Goal: Information Seeking & Learning: Learn about a topic

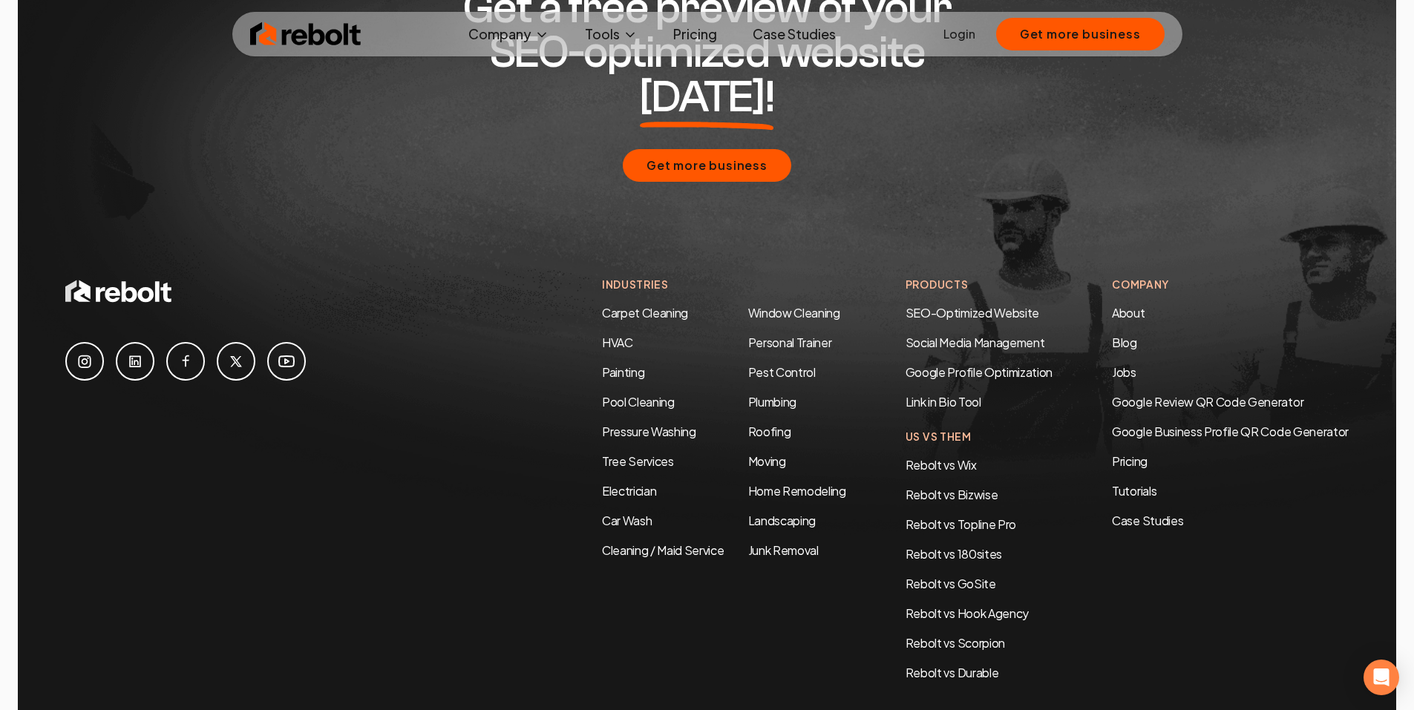
scroll to position [7181, 0]
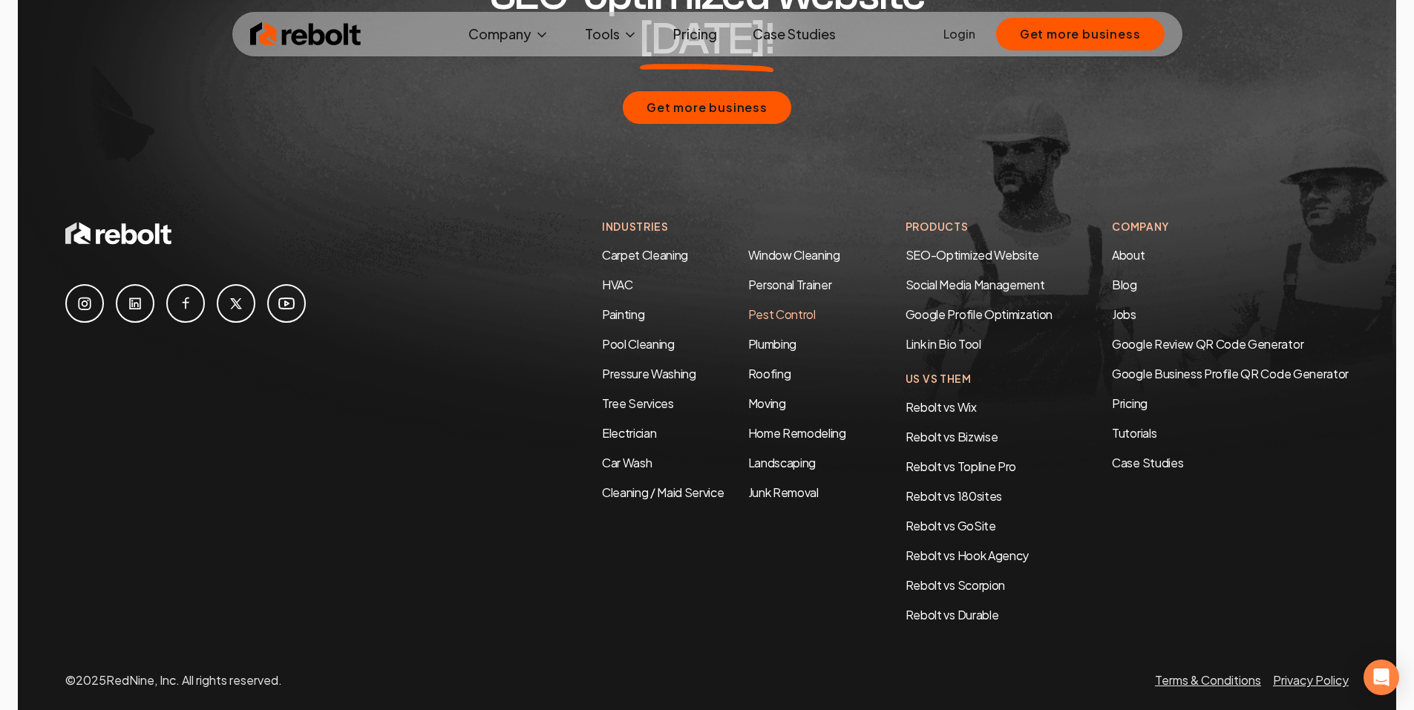
click at [775, 306] on link "Pest Control" at bounding box center [782, 314] width 68 height 16
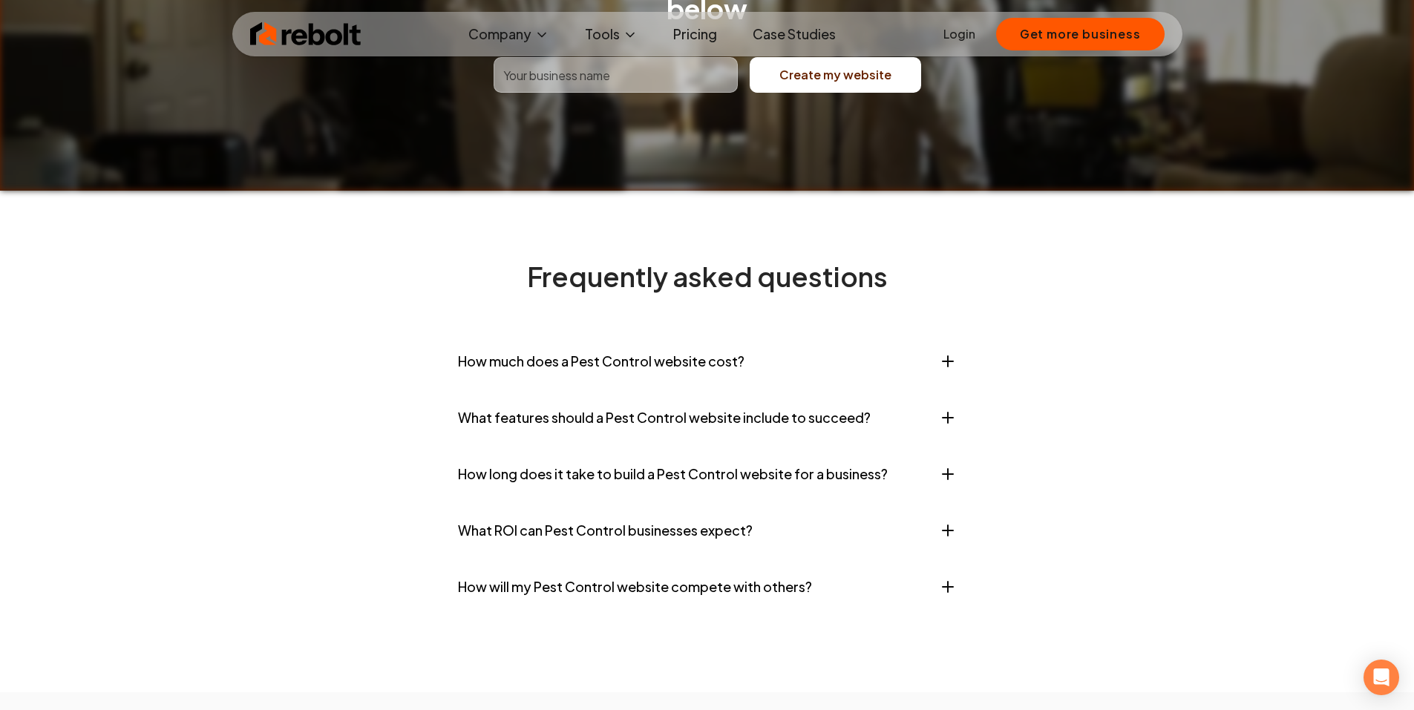
scroll to position [6011, 0]
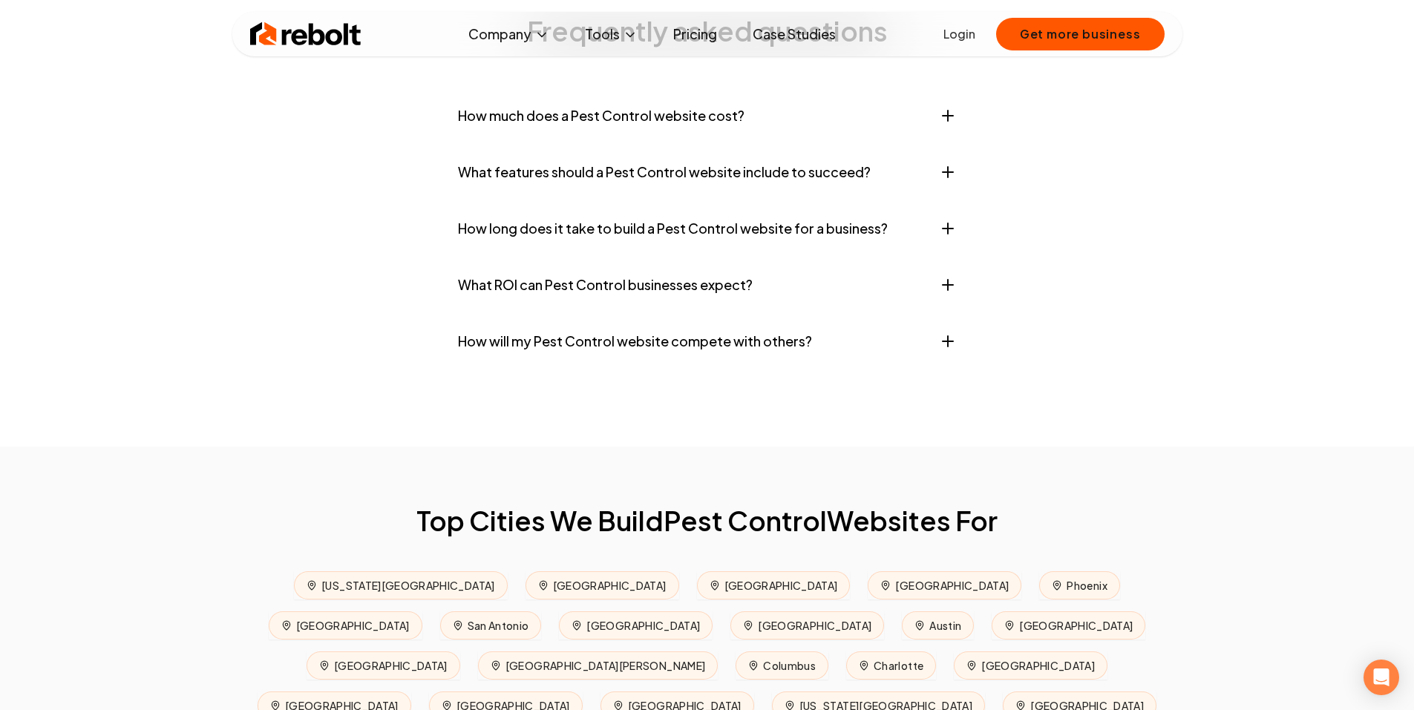
click at [712, 35] on link "Pricing" at bounding box center [695, 34] width 68 height 30
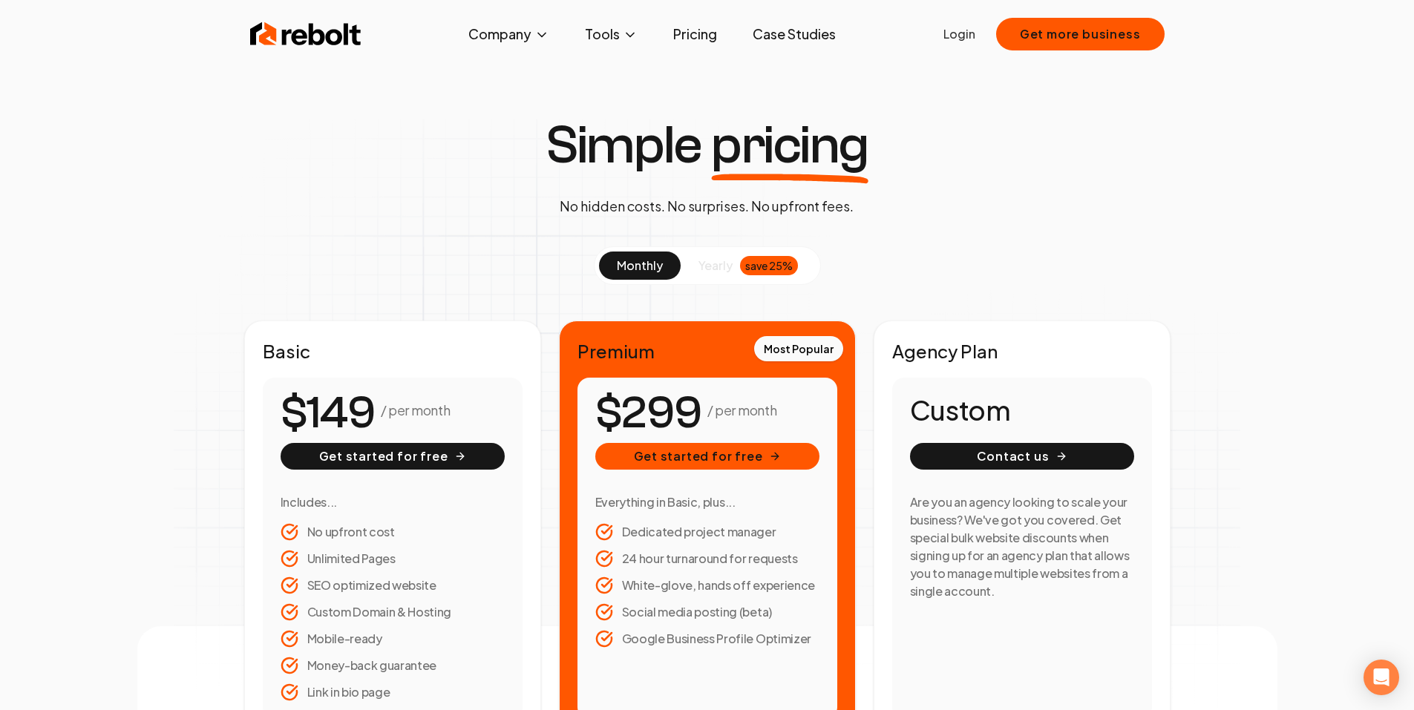
click at [659, 268] on span "monthly" at bounding box center [640, 265] width 46 height 16
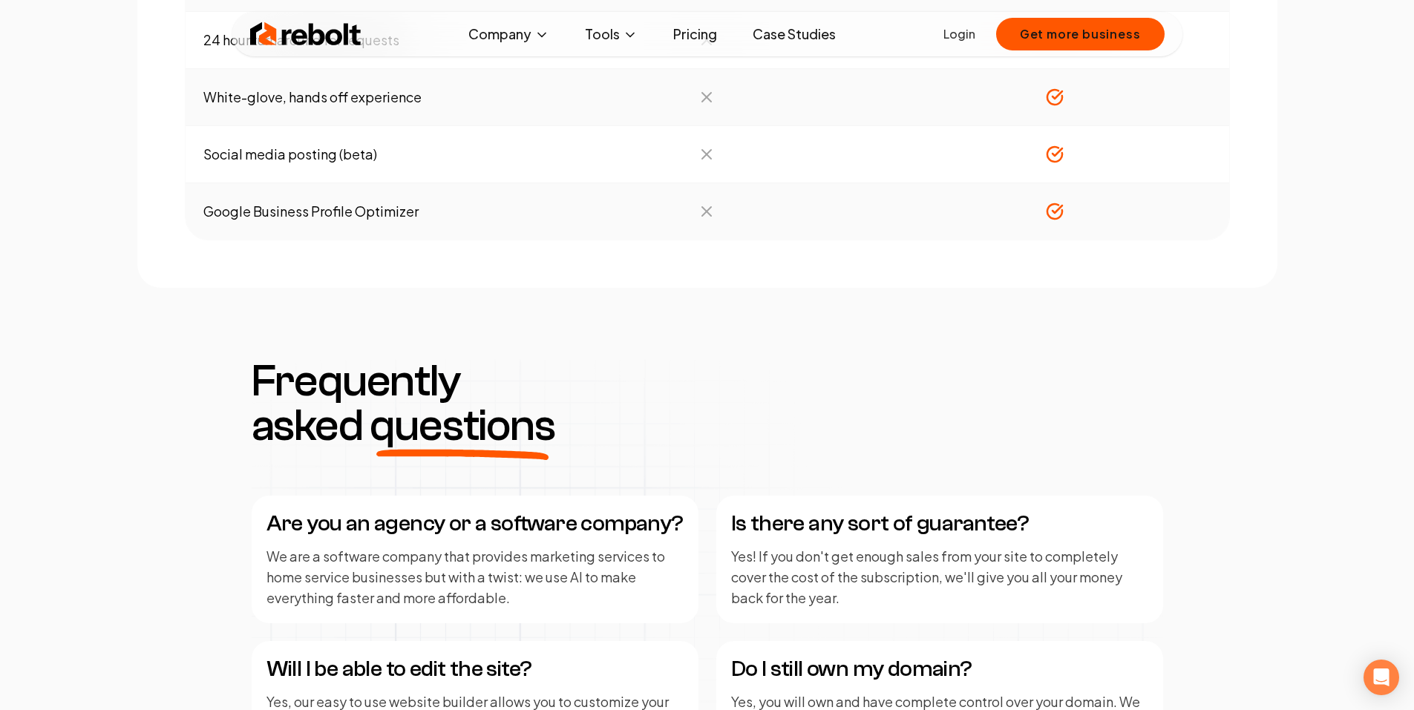
scroll to position [1410, 0]
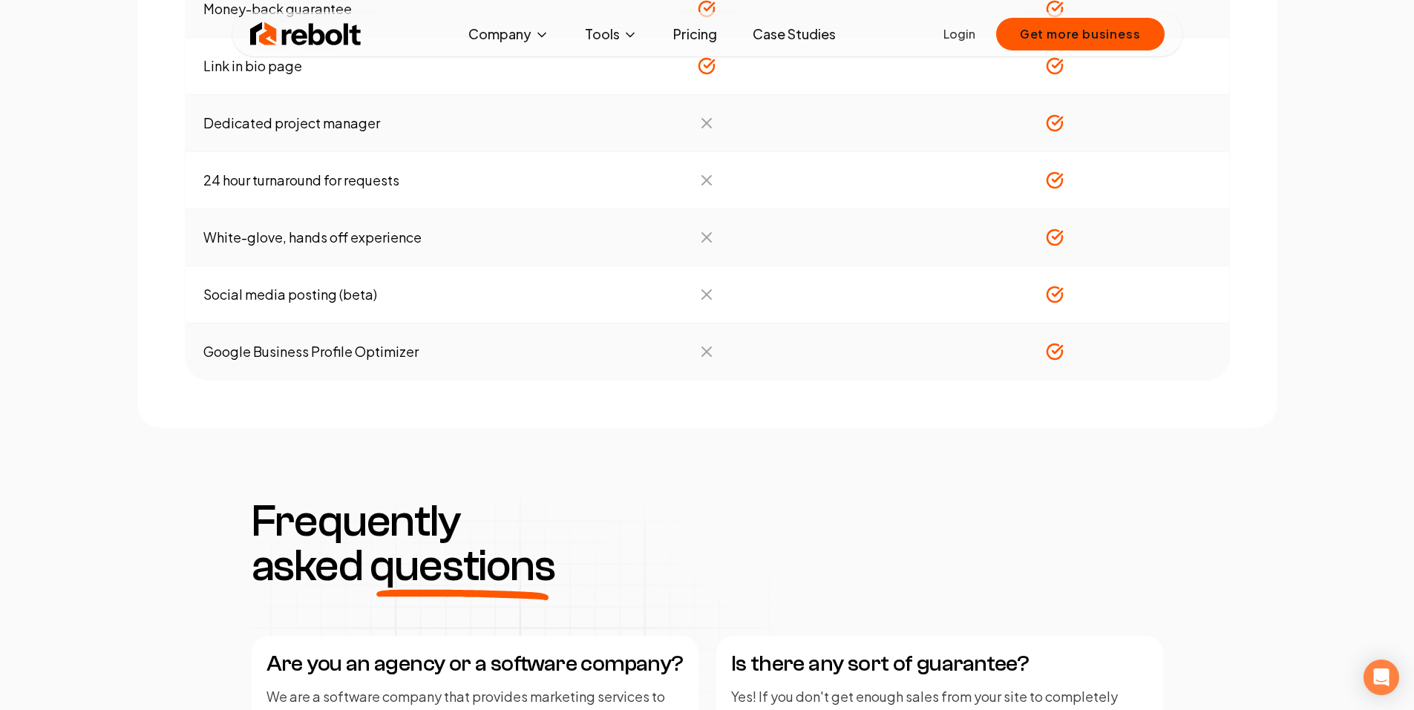
click at [286, 36] on img at bounding box center [305, 34] width 111 height 30
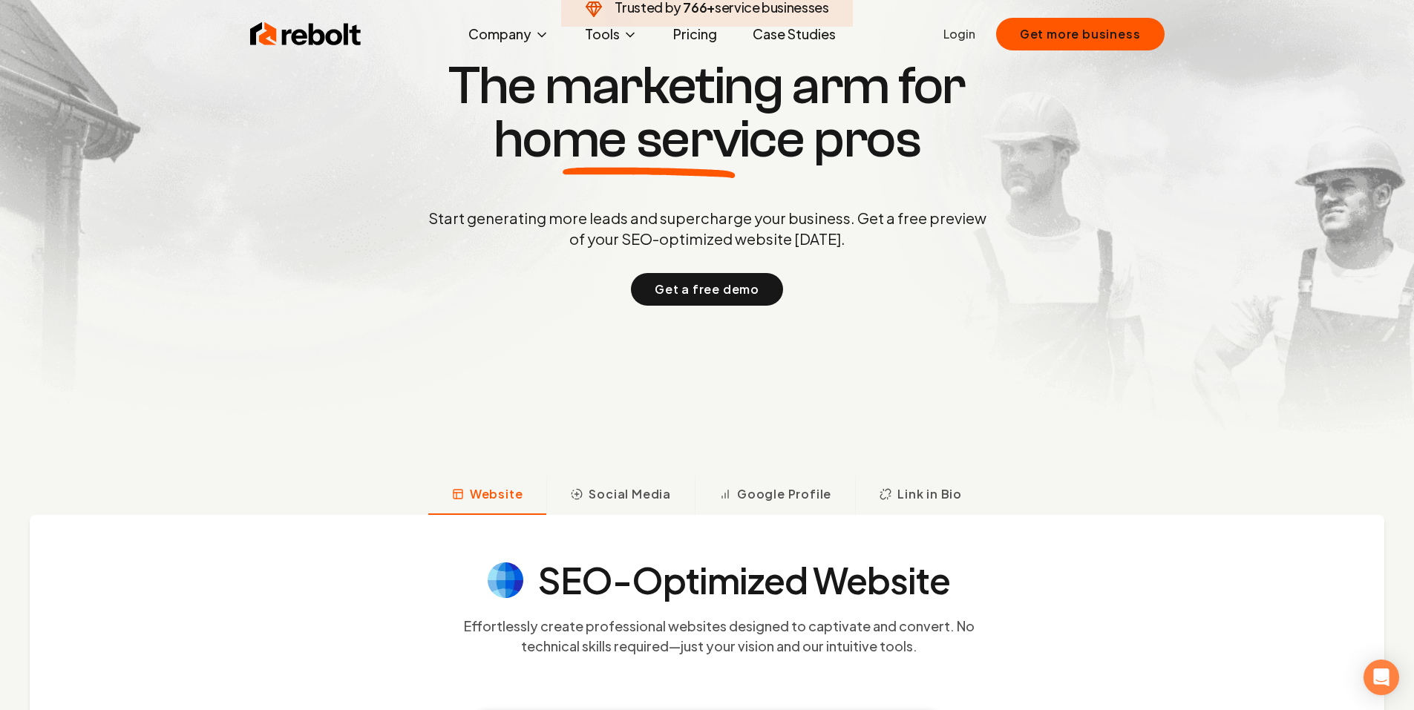
scroll to position [445, 0]
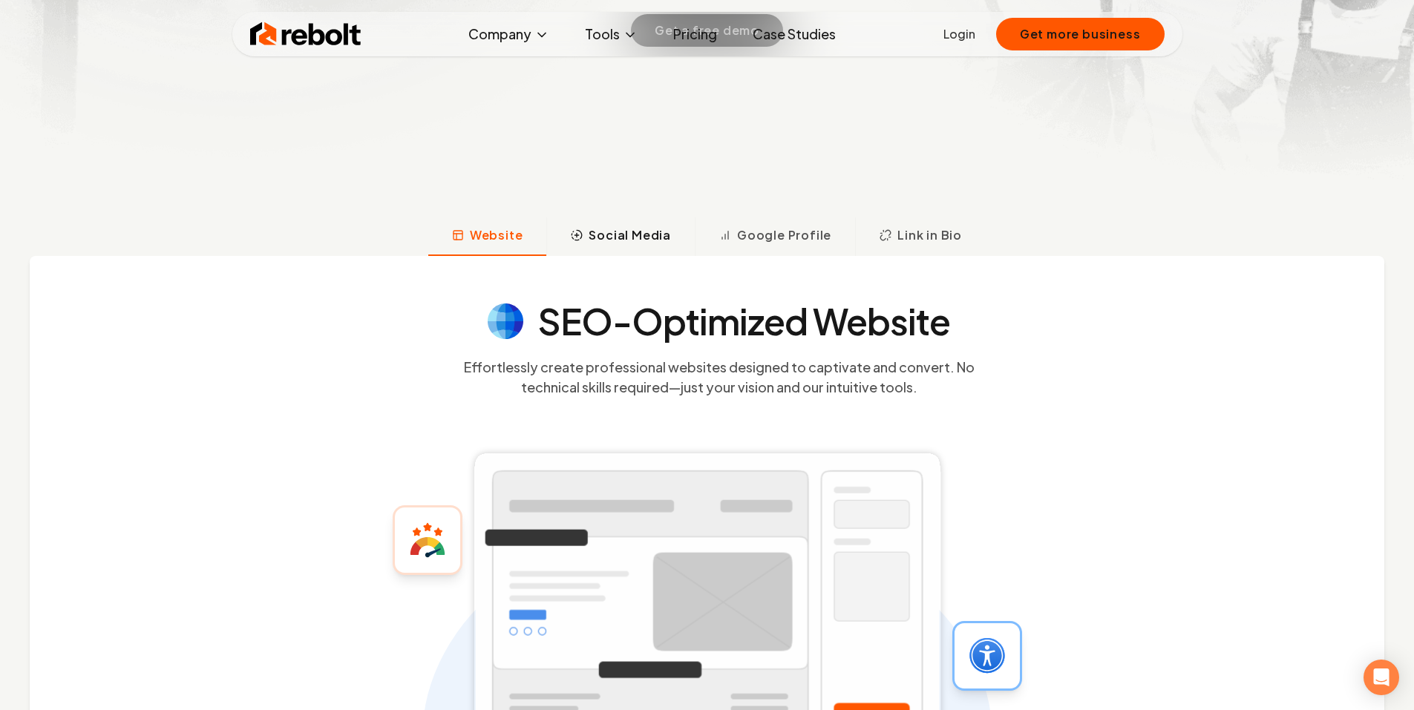
click at [643, 237] on span "Social Media" at bounding box center [629, 235] width 82 height 18
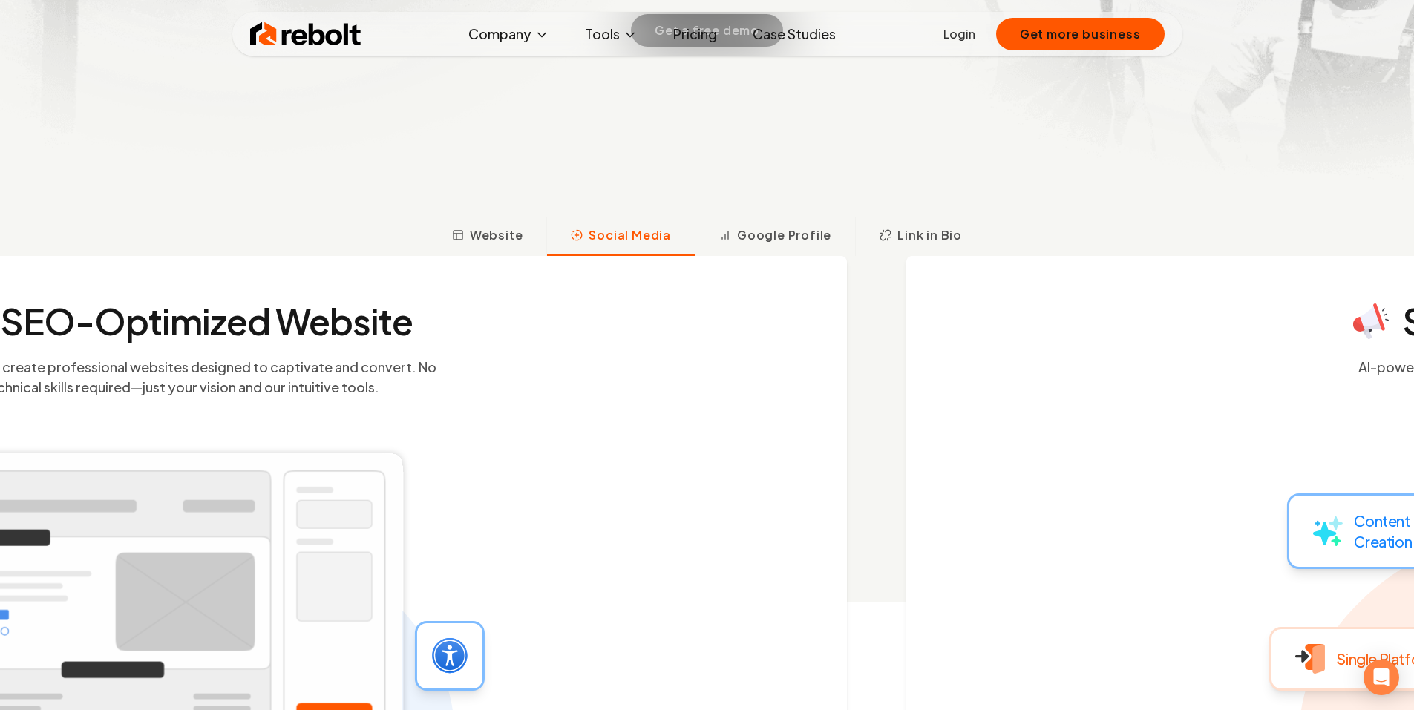
scroll to position [590, 0]
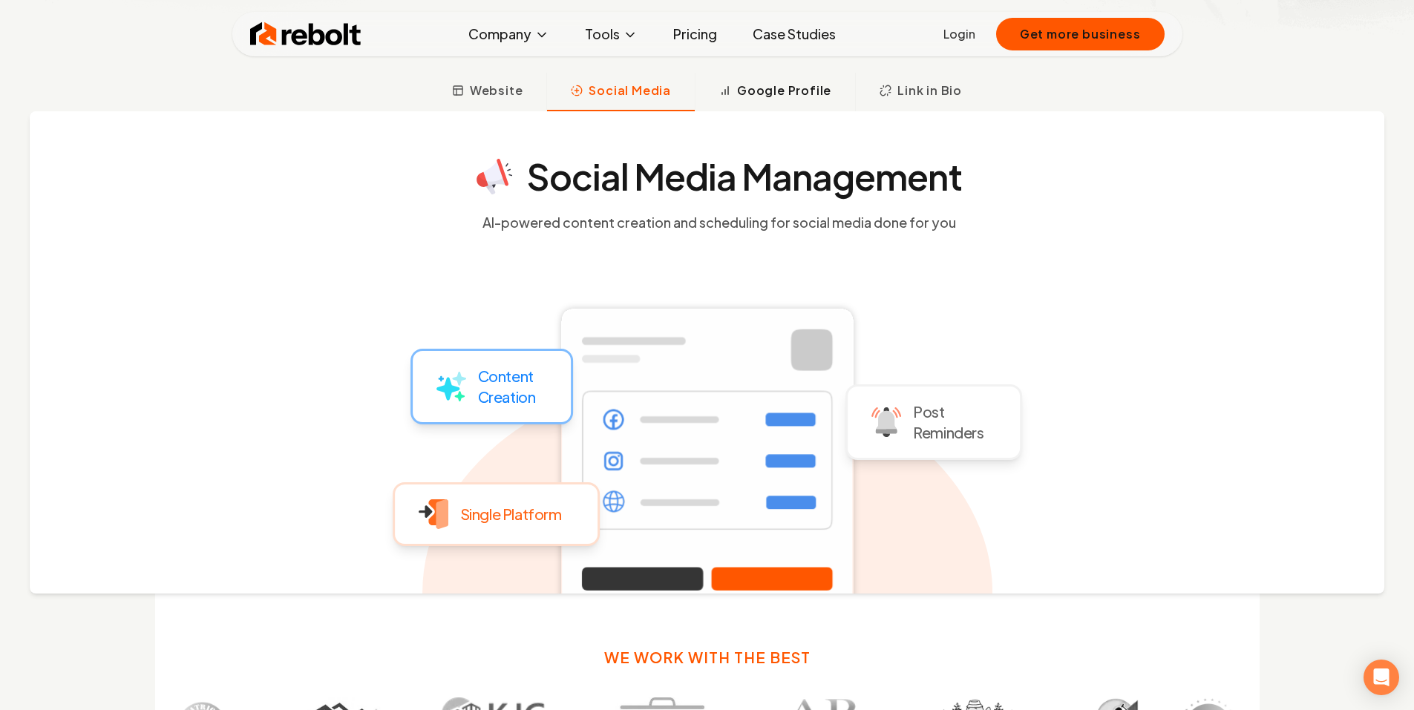
click at [809, 100] on button "Google Profile" at bounding box center [775, 92] width 160 height 39
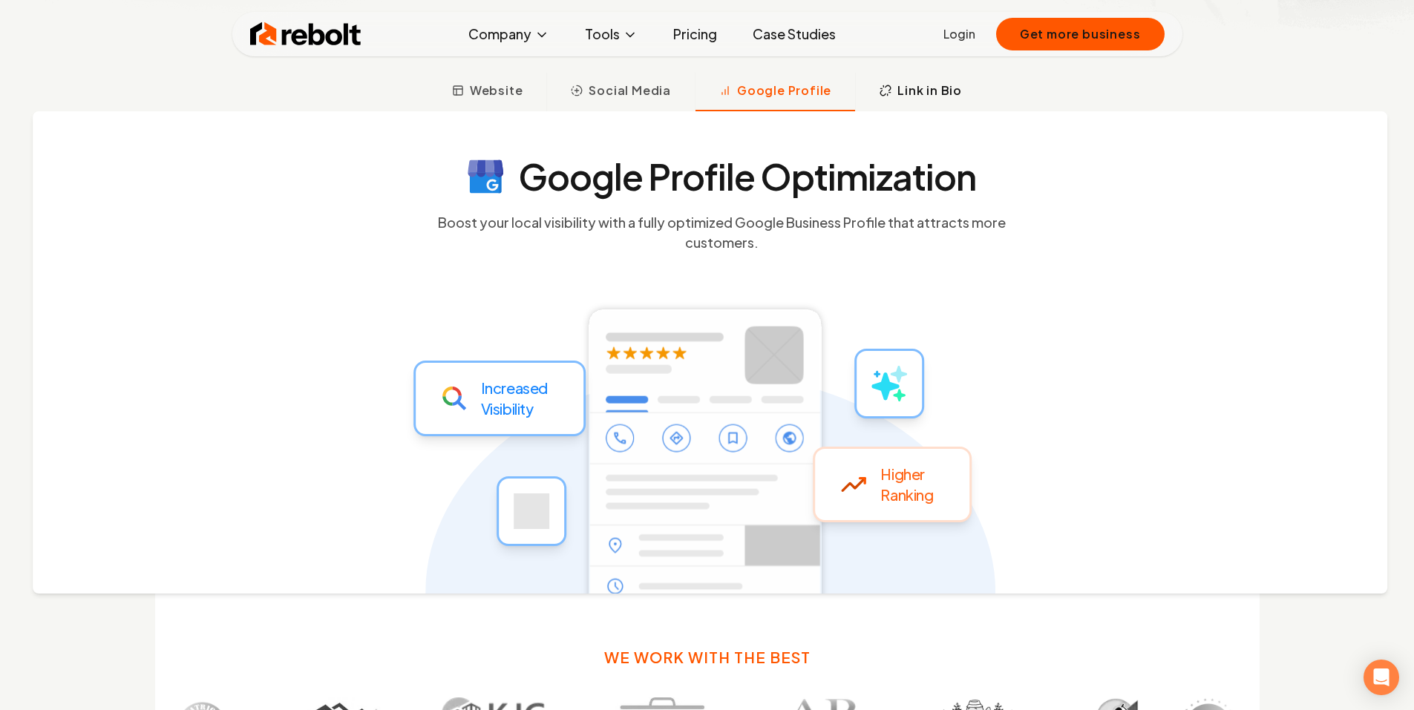
click at [912, 91] on span "Link in Bio" at bounding box center [929, 91] width 65 height 18
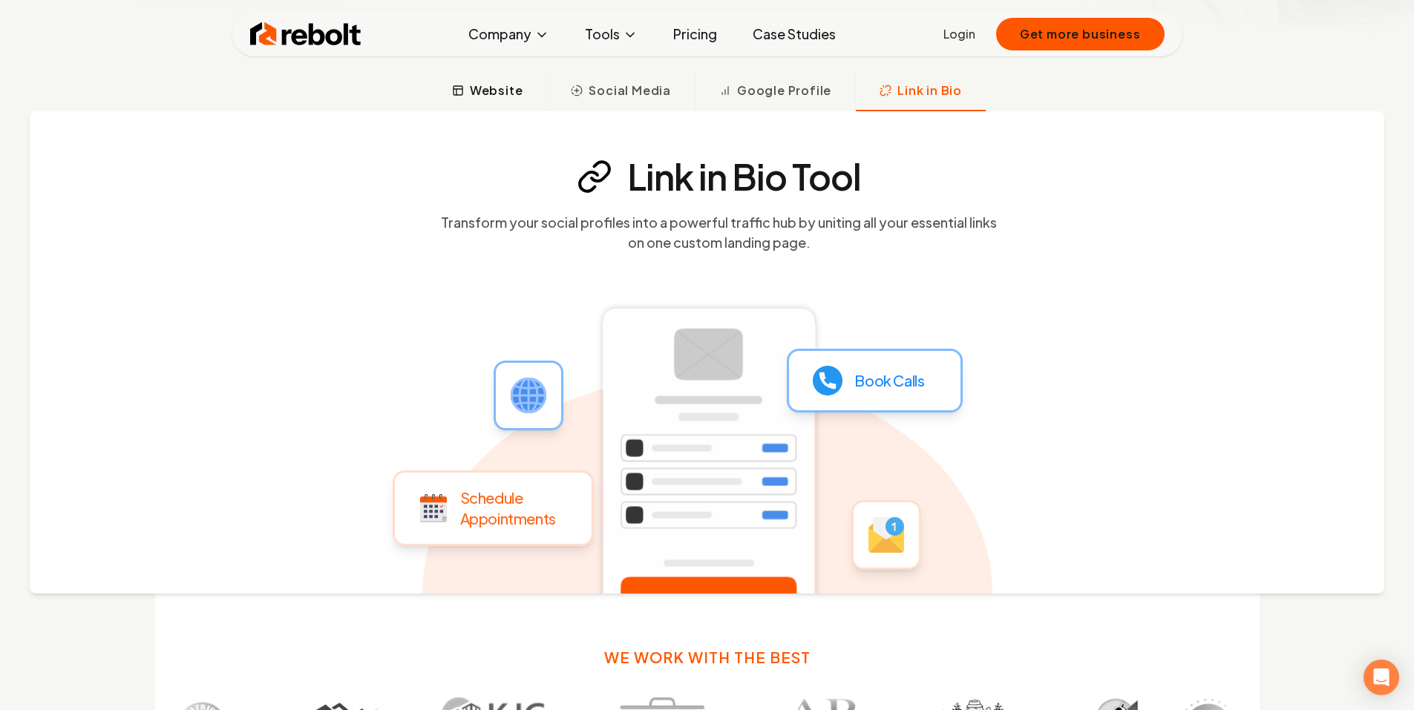
click at [519, 91] on span "Website" at bounding box center [496, 91] width 53 height 18
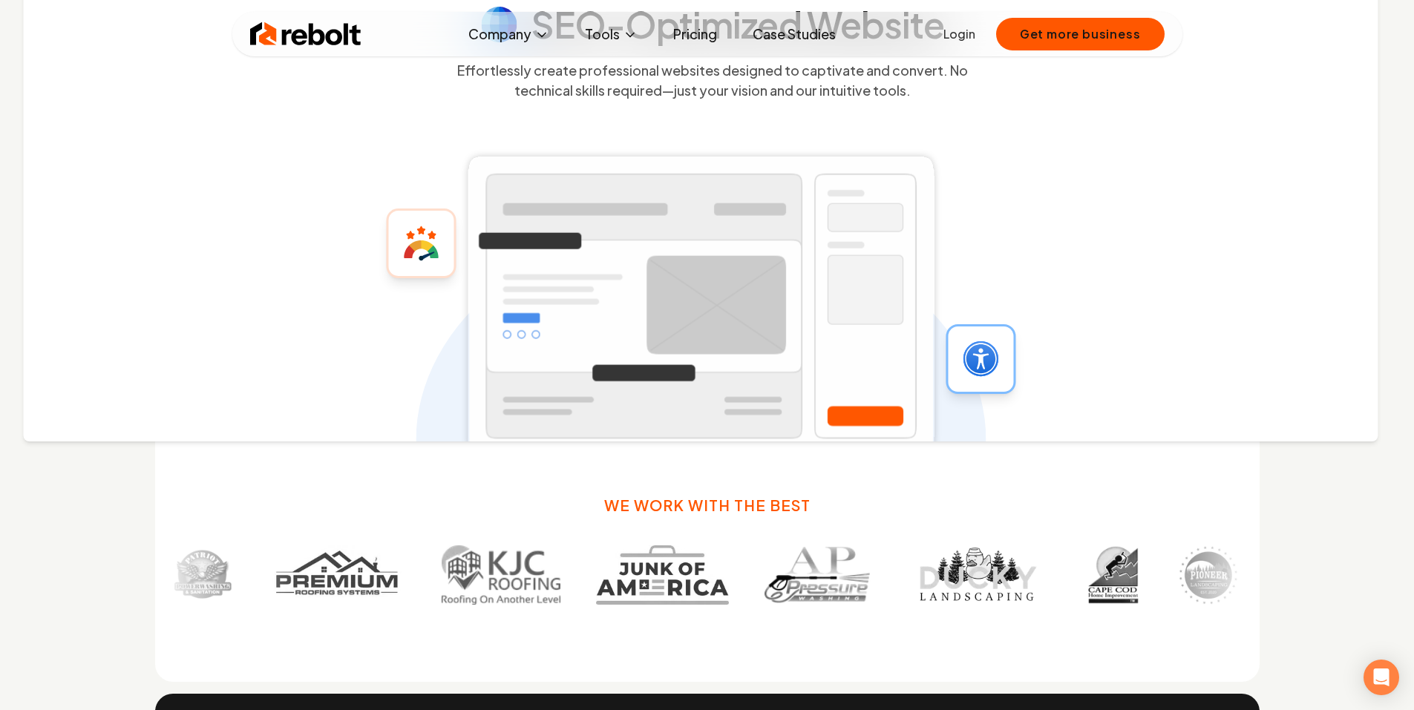
scroll to position [1035, 0]
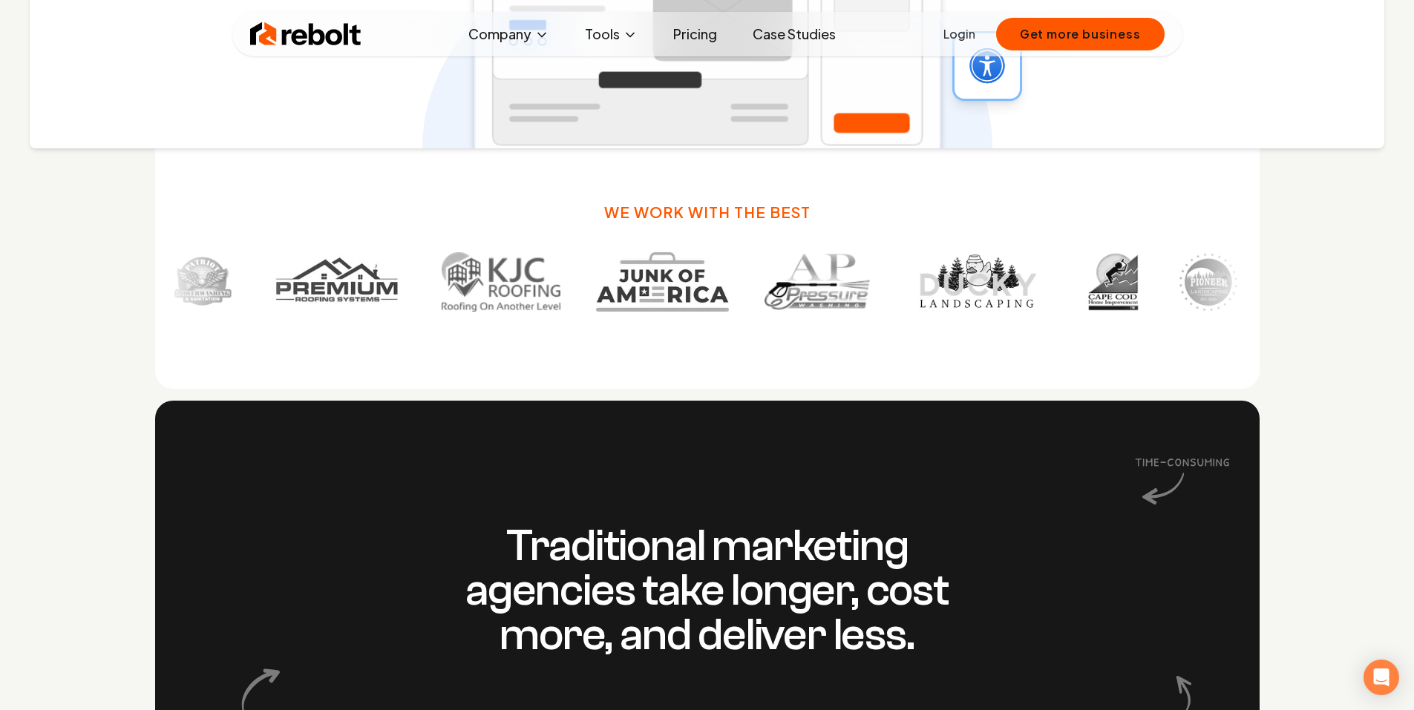
click at [803, 289] on img at bounding box center [874, 281] width 142 height 59
click at [332, 45] on img at bounding box center [305, 34] width 111 height 30
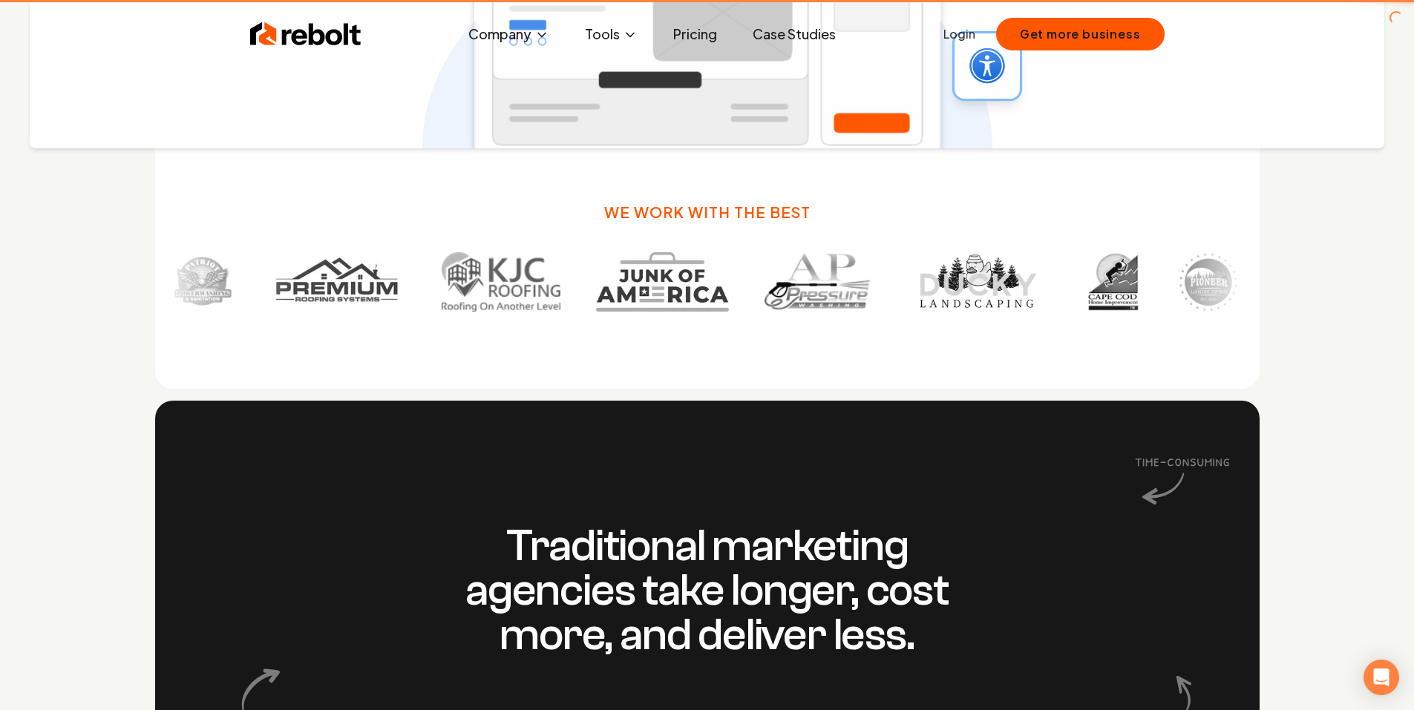
scroll to position [0, 0]
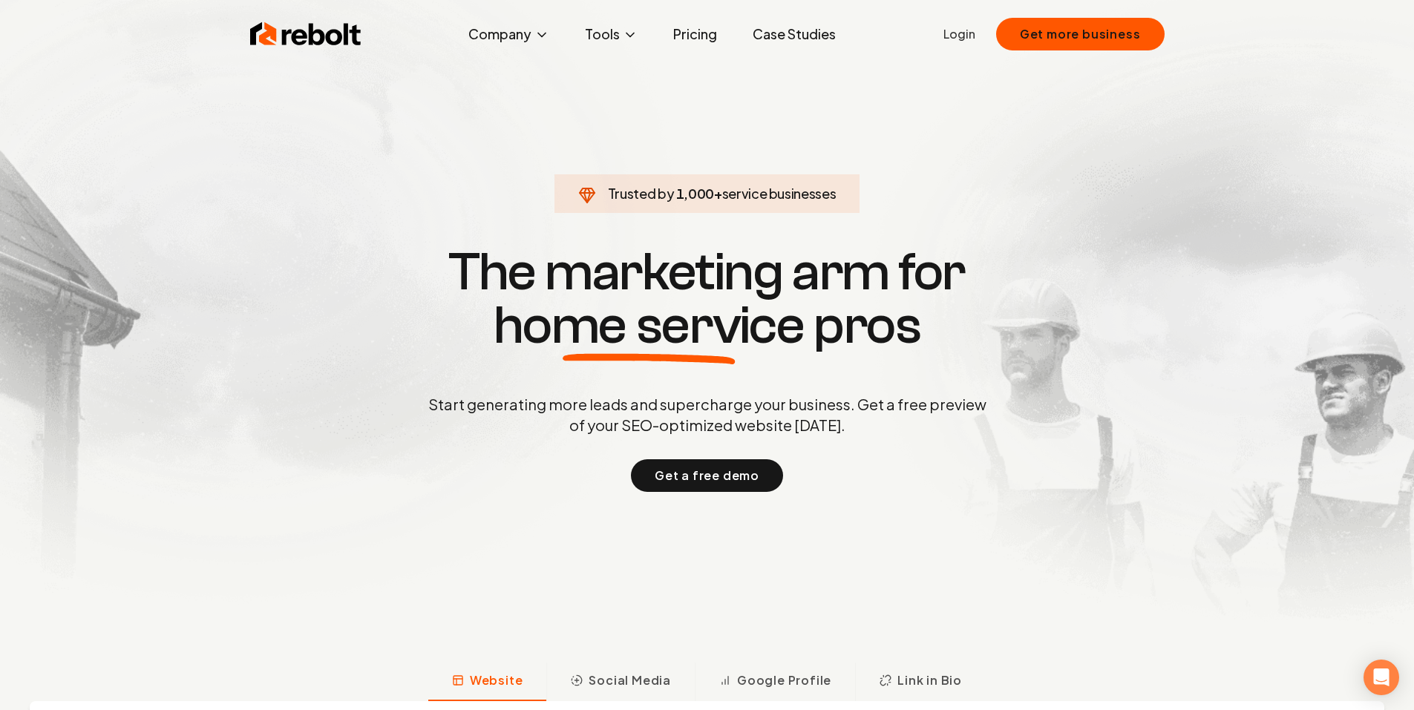
click at [793, 35] on link "Case Studies" at bounding box center [794, 34] width 107 height 30
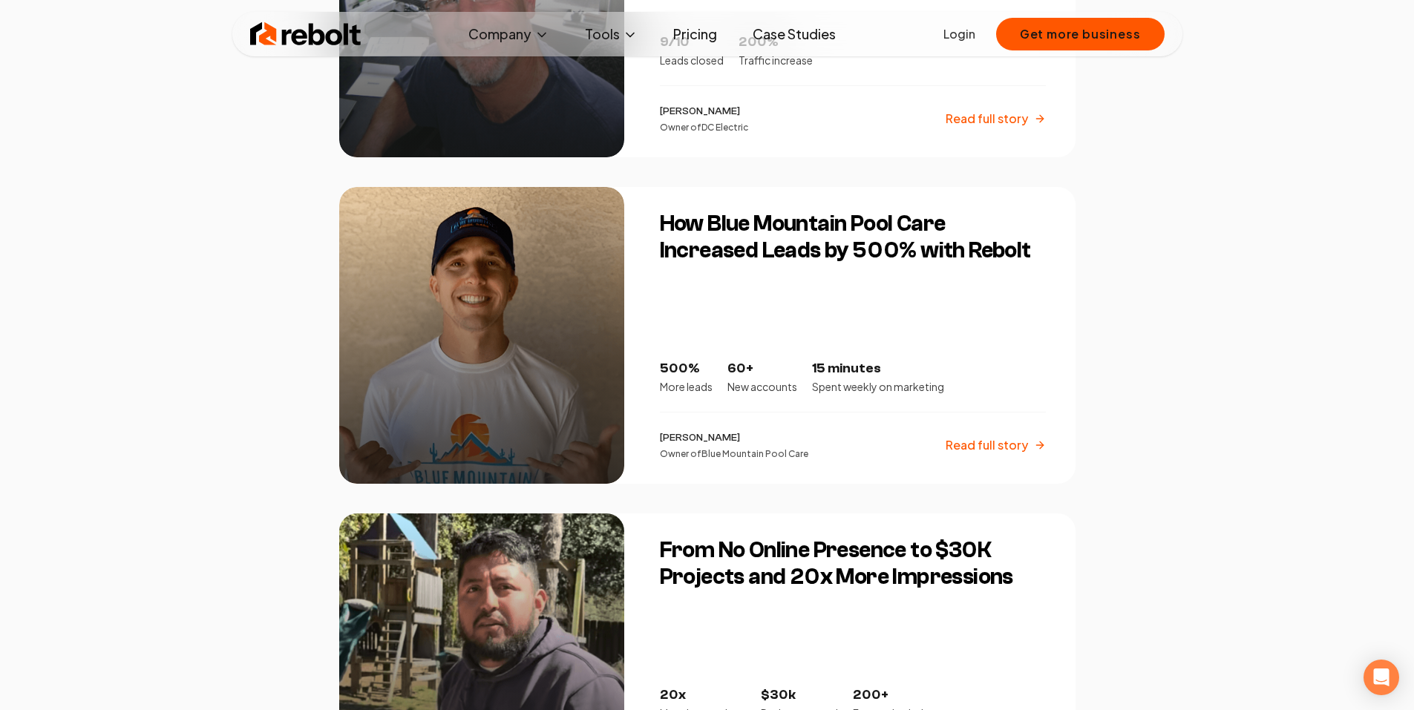
scroll to position [1707, 0]
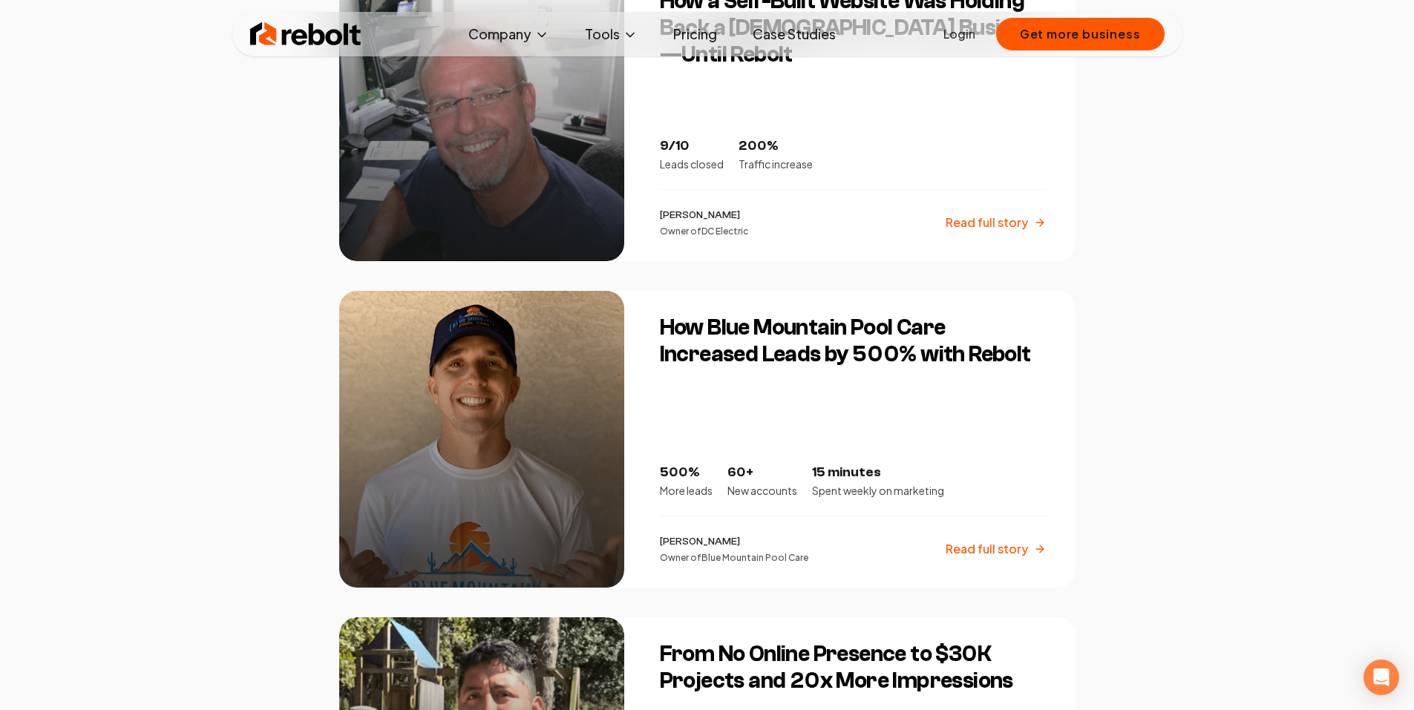
click at [1005, 549] on p "Read full story" at bounding box center [986, 549] width 82 height 18
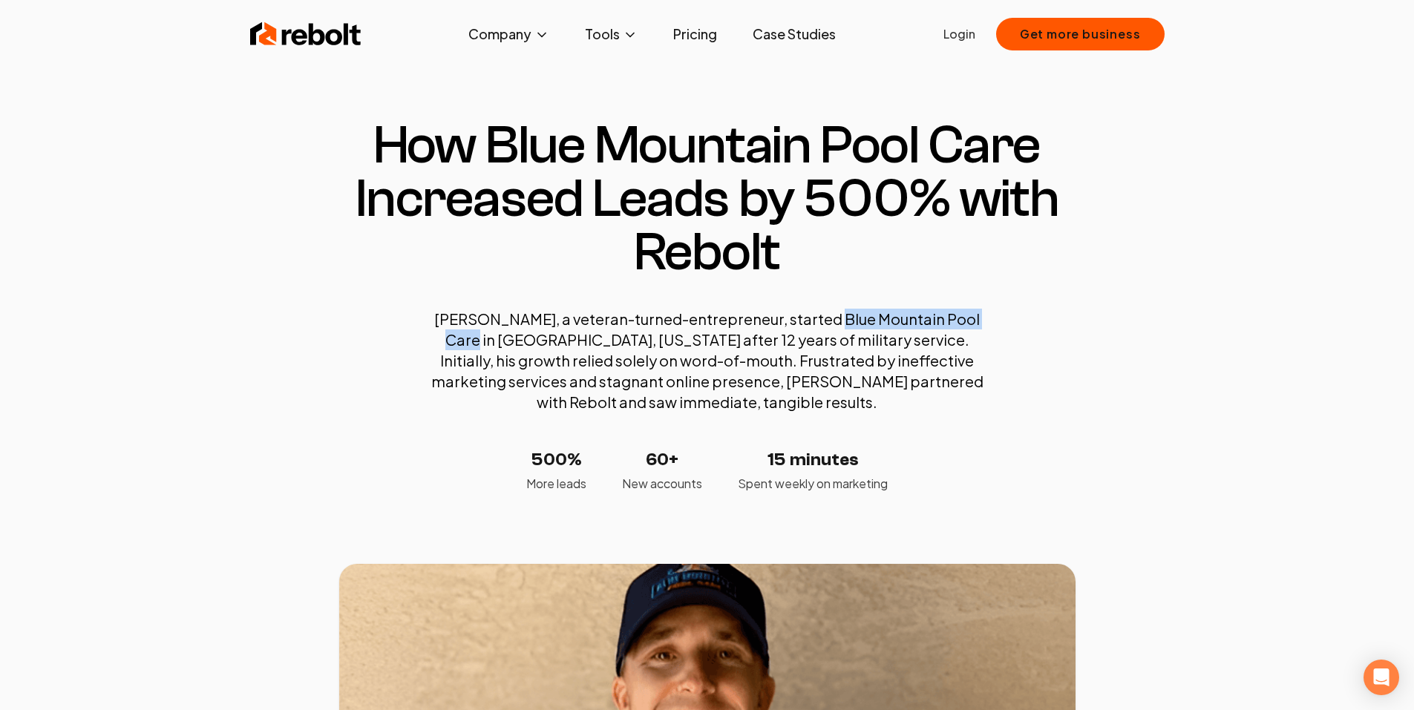
drag, startPoint x: 803, startPoint y: 314, endPoint x: 965, endPoint y: 321, distance: 162.6
click at [965, 321] on p "[PERSON_NAME], a veteran-turned-entrepreneur, started Blue Mountain Pool Care i…" at bounding box center [707, 361] width 564 height 104
click at [328, 42] on img at bounding box center [305, 34] width 111 height 30
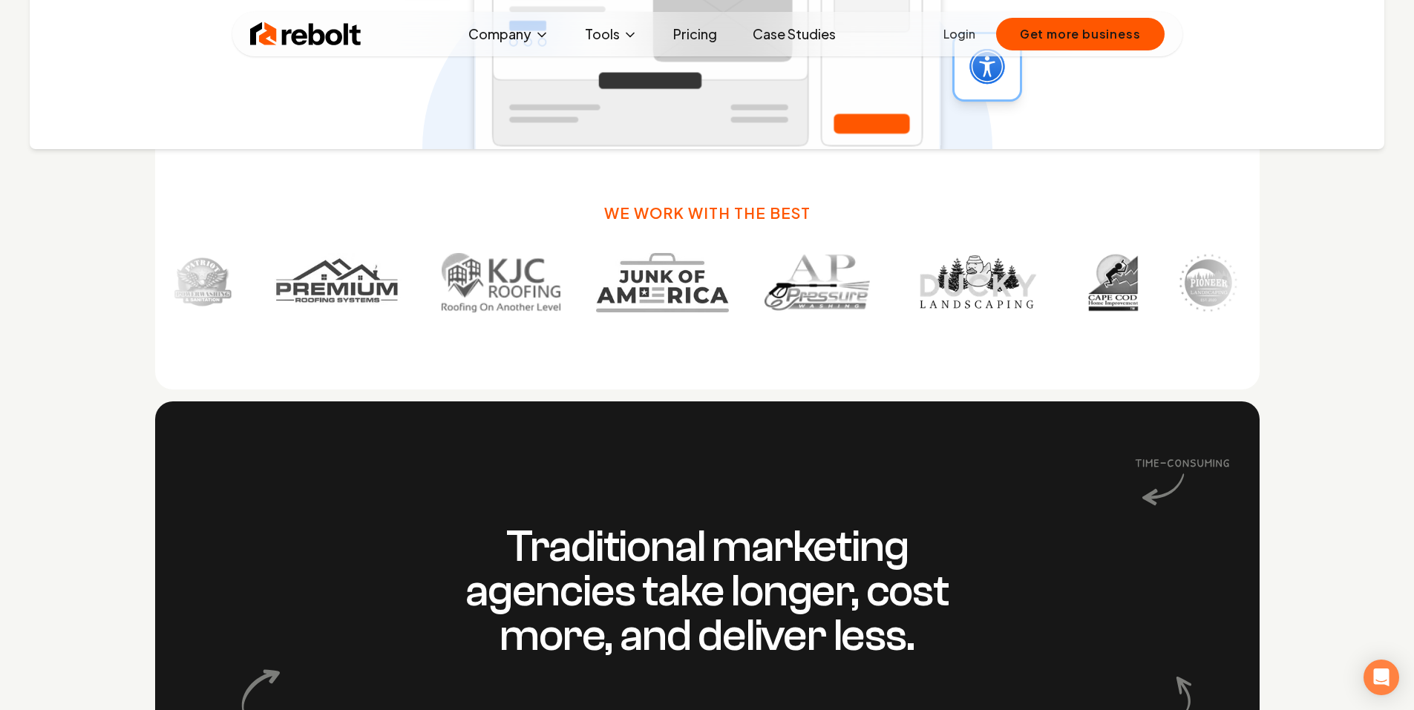
scroll to position [519, 0]
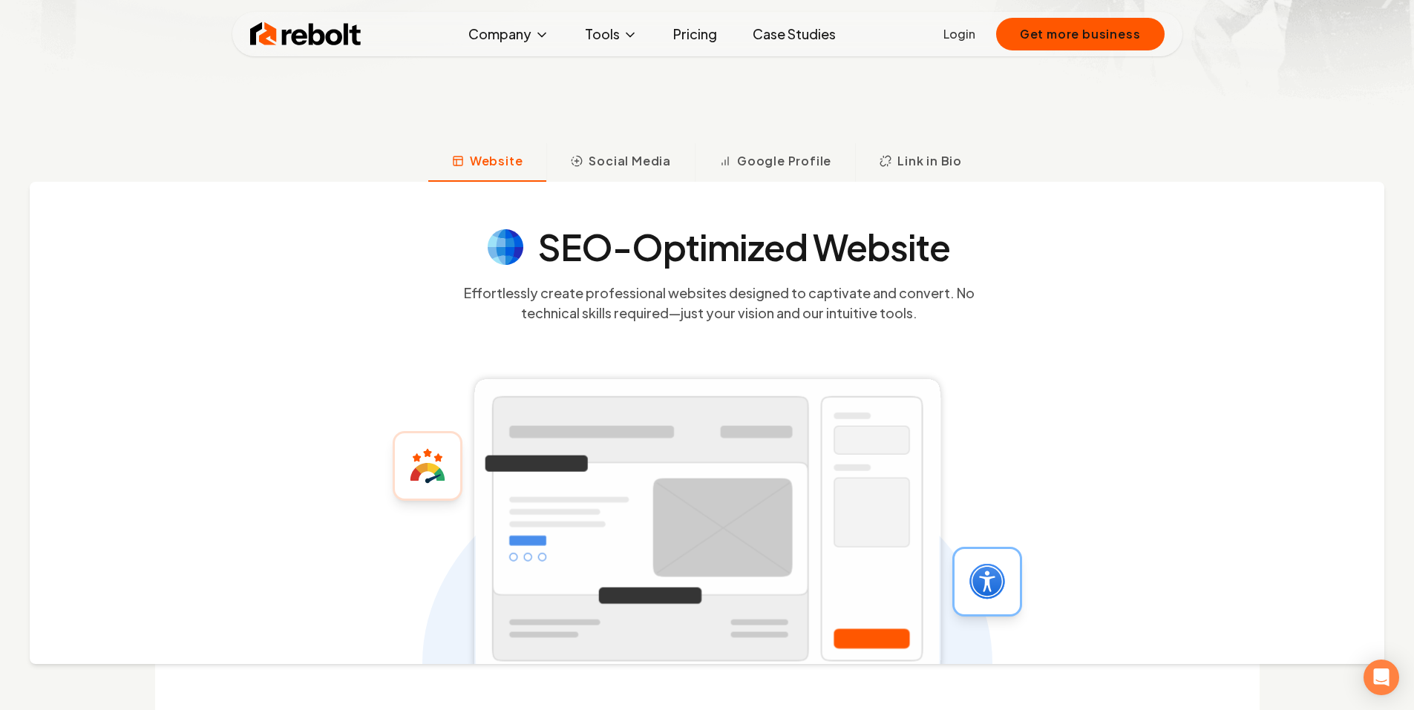
click at [710, 36] on link "Pricing" at bounding box center [695, 34] width 68 height 30
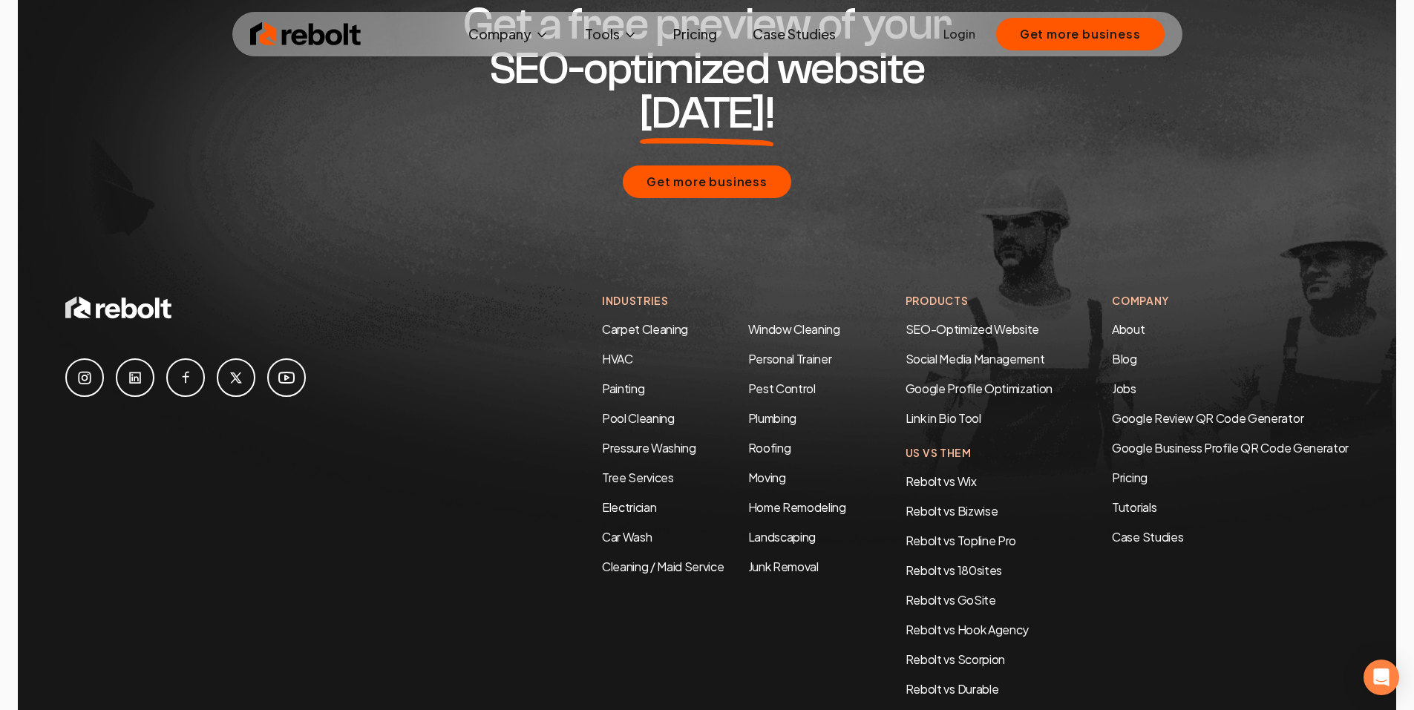
scroll to position [2851, 0]
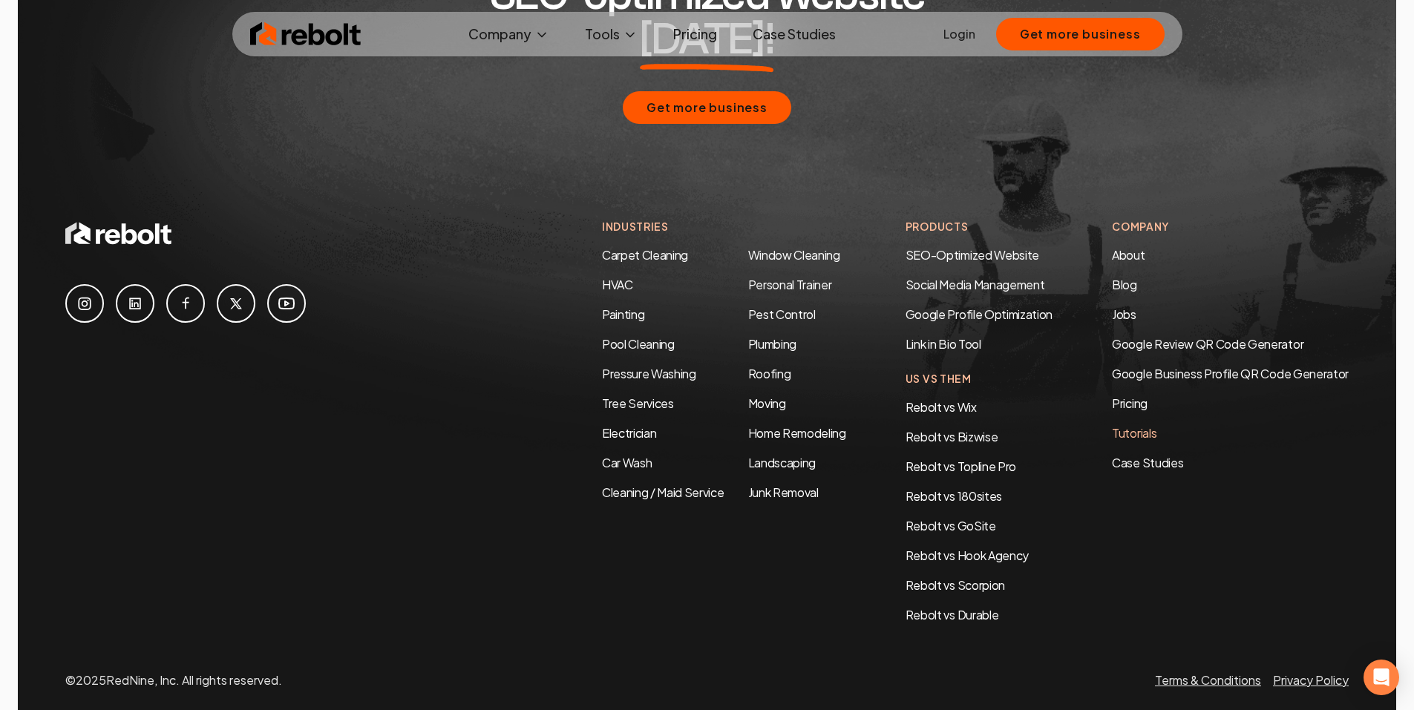
click at [1143, 424] on link "Tutorials" at bounding box center [1230, 433] width 237 height 18
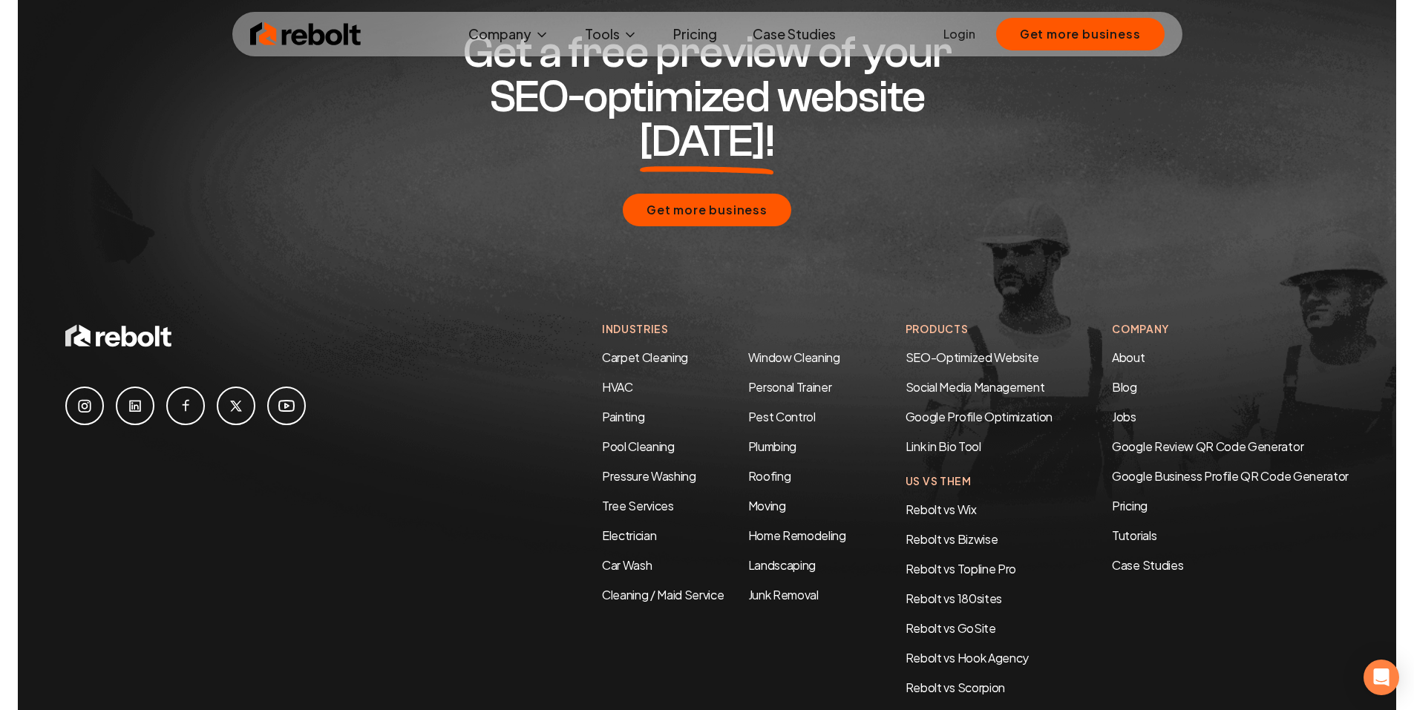
scroll to position [4409, 0]
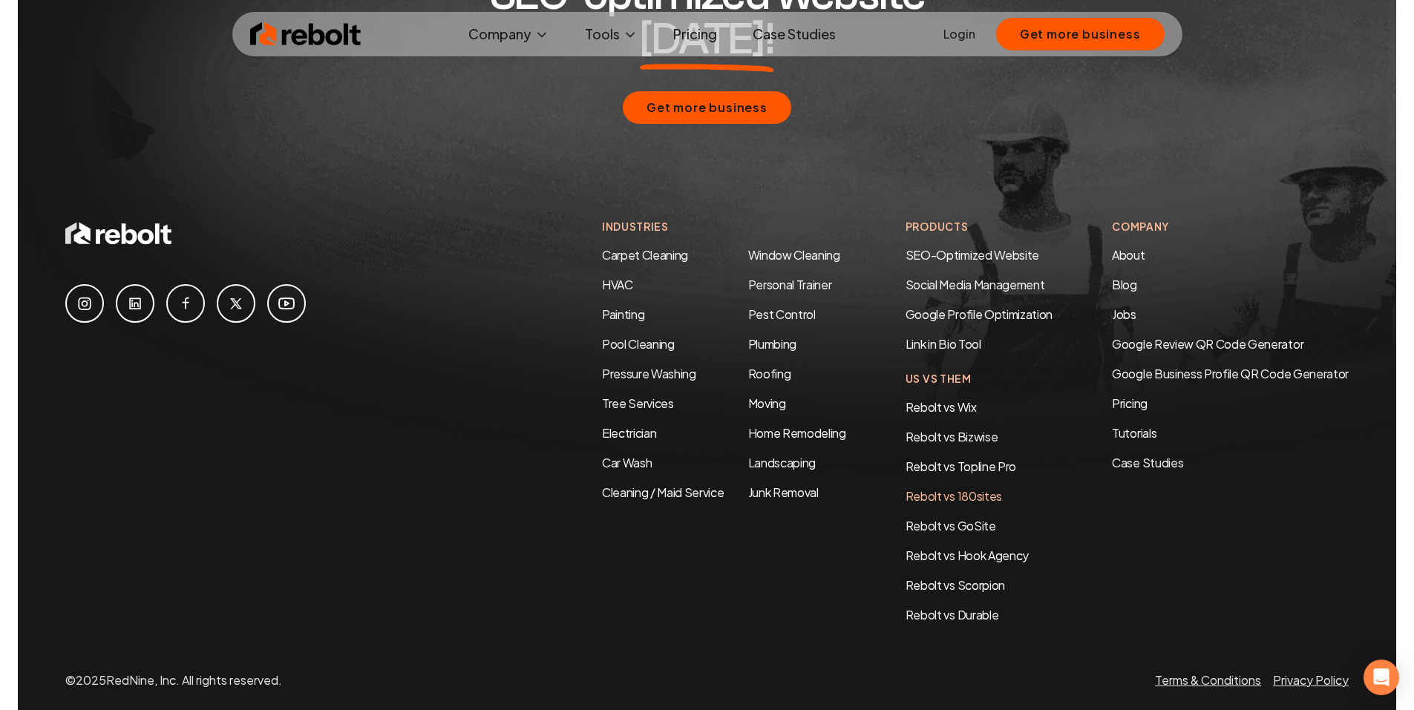
click at [932, 488] on link "Rebolt vs 180sites" at bounding box center [953, 496] width 96 height 16
